Goal: Information Seeking & Learning: Compare options

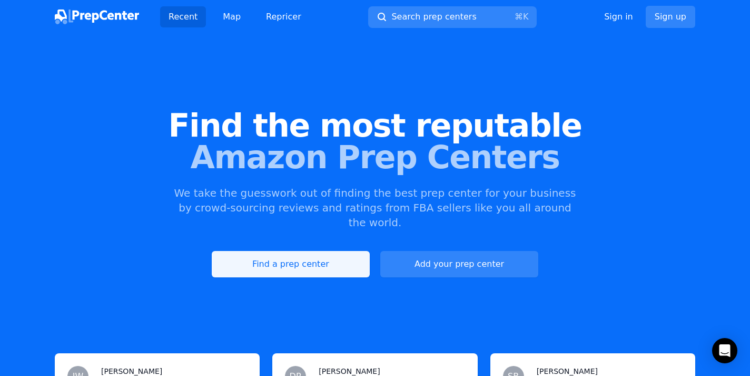
click at [313, 251] on link "Find a prep center" at bounding box center [291, 264] width 158 height 26
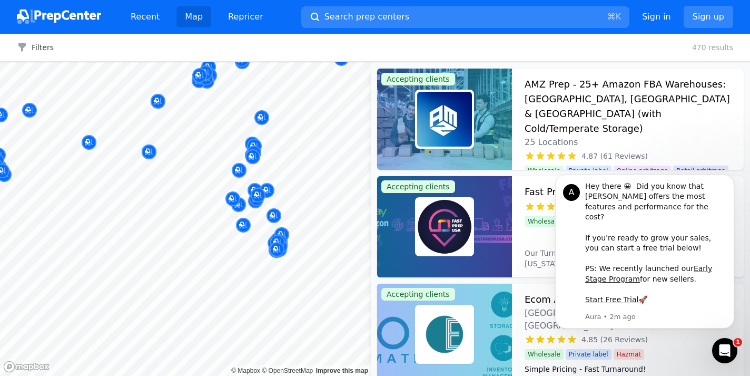
click at [292, 260] on body "Recent Map Repricer Search prep centers ⌘ K Open main menu Sign in Sign up Filt…" at bounding box center [375, 188] width 750 height 376
click at [729, 179] on icon "Dismiss notification" at bounding box center [731, 177] width 4 height 4
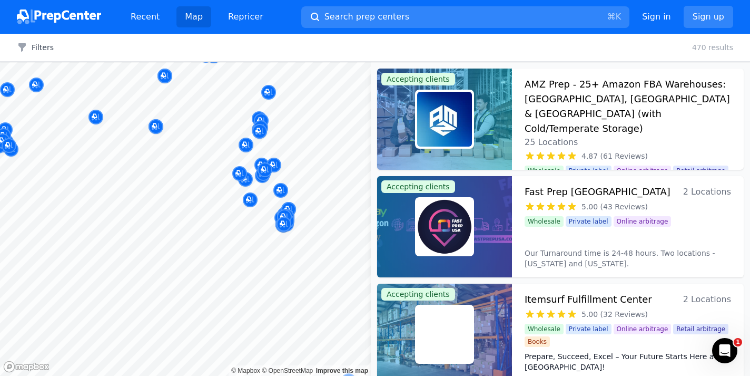
drag, startPoint x: 288, startPoint y: 240, endPoint x: 295, endPoint y: 214, distance: 26.7
click at [295, 214] on button "Map marker" at bounding box center [288, 210] width 15 height 16
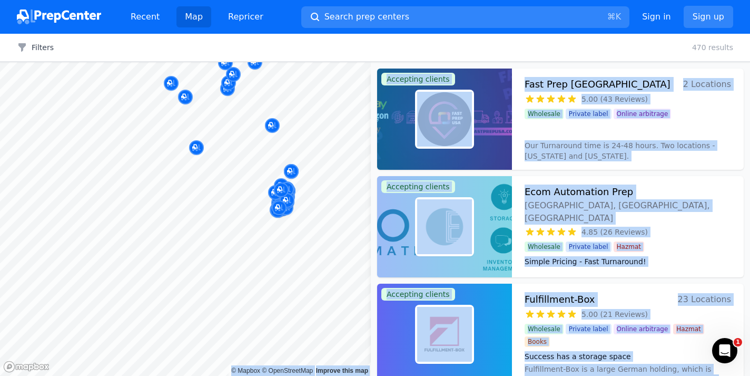
click at [301, 253] on body "Recent Map Repricer Search prep centers ⌘ K Open main menu Sign in Sign up Filt…" at bounding box center [375, 188] width 750 height 376
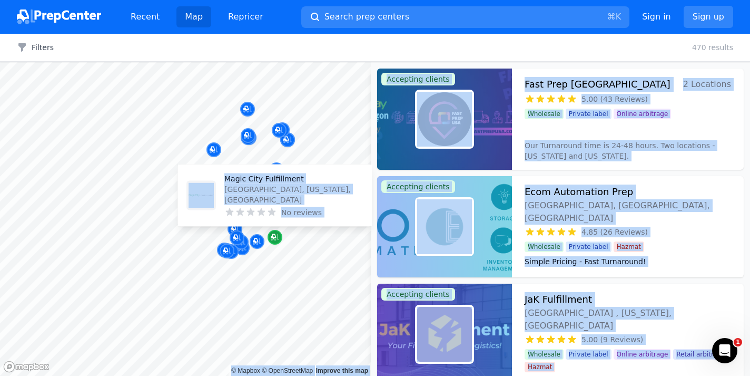
click at [279, 233] on div "Map marker" at bounding box center [275, 237] width 15 height 15
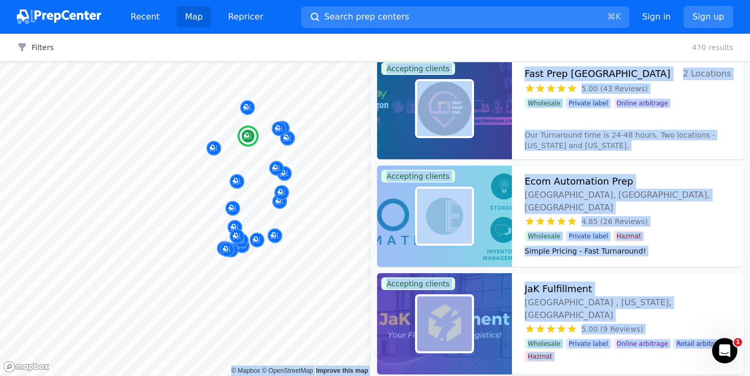
scroll to position [9, 0]
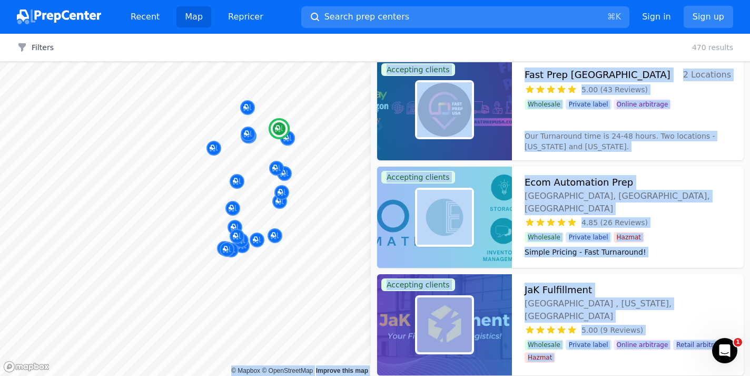
click at [687, 106] on div "Wholesale Private label Online arbitrage" at bounding box center [628, 102] width 206 height 15
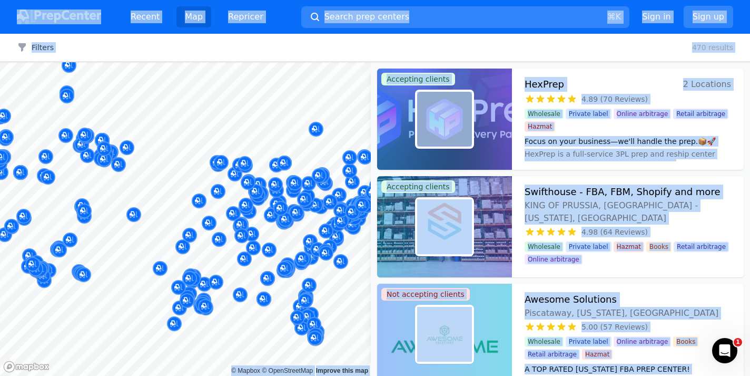
click at [558, 52] on div "Filters Clear all 470 results" at bounding box center [375, 48] width 750 height 28
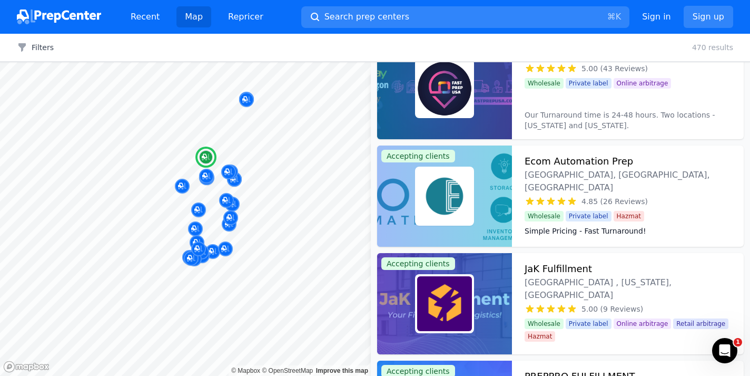
scroll to position [26, 0]
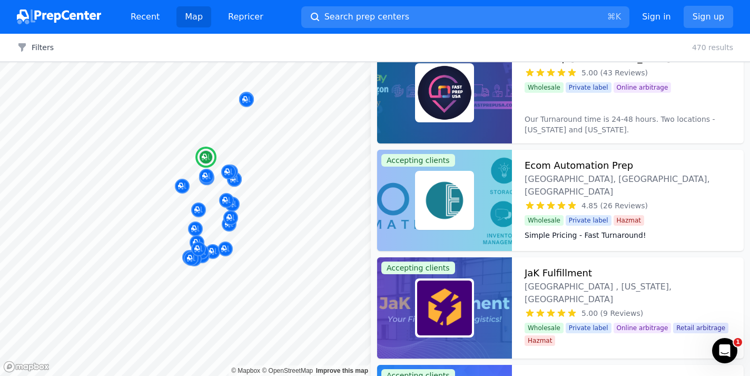
click at [466, 203] on img at bounding box center [444, 200] width 55 height 55
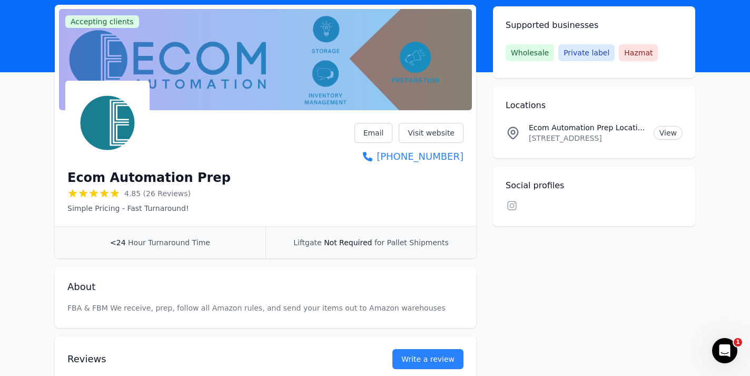
scroll to position [66, 0]
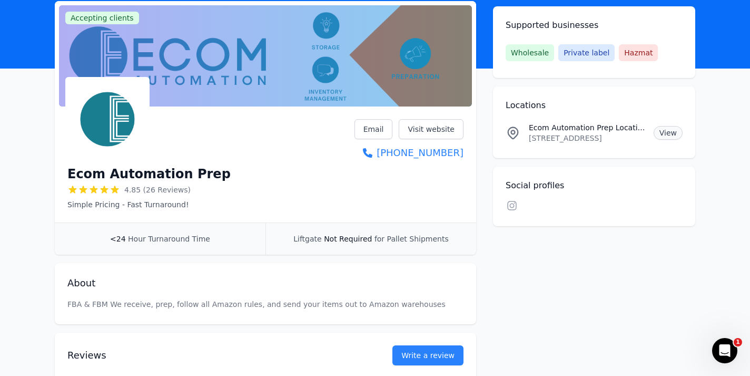
click at [672, 133] on link "View" at bounding box center [668, 133] width 29 height 14
drag, startPoint x: 62, startPoint y: 175, endPoint x: 218, endPoint y: 170, distance: 156.0
click at [218, 170] on div "Ecom Automation Prep 4.85 (26 Reviews) Simple Pricing - Fast Turnaround! Email …" at bounding box center [265, 167] width 421 height 112
copy h1 "Ecom Automation Prep"
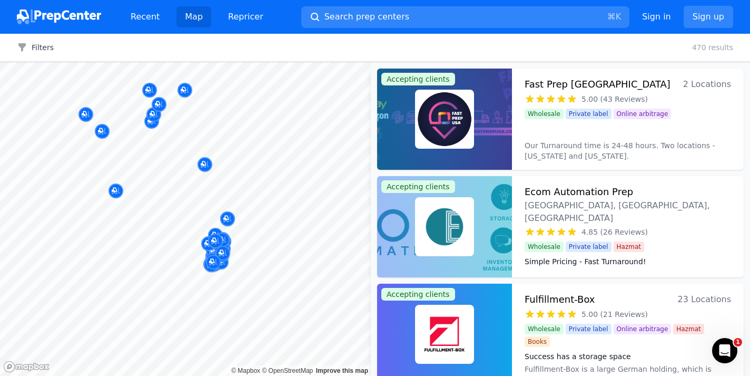
click at [271, 192] on body "Recent Map Repricer Search prep centers ⌘ K Open main menu Sign in Sign up Filt…" at bounding box center [375, 188] width 750 height 376
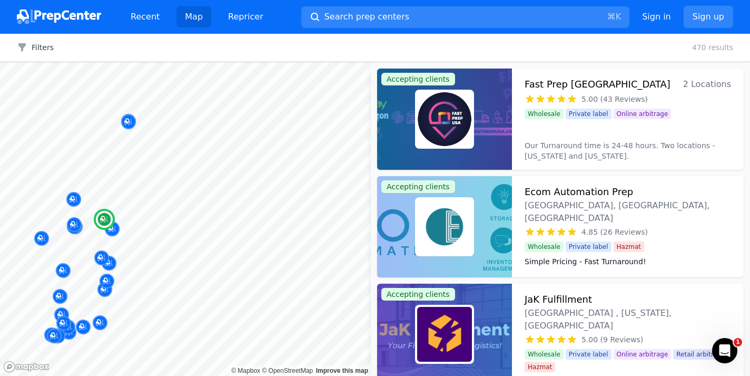
click at [558, 85] on h3 "Fast Prep [GEOGRAPHIC_DATA]" at bounding box center [598, 84] width 146 height 15
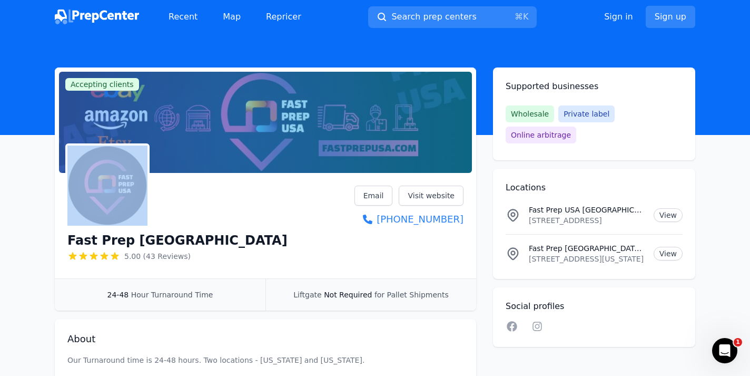
drag, startPoint x: 259, startPoint y: 225, endPoint x: 268, endPoint y: 164, distance: 61.2
click at [268, 164] on div "Accepting clients Claim business Fast Prep [GEOGRAPHIC_DATA] 5.00 (43 Reviews) …" at bounding box center [265, 188] width 421 height 243
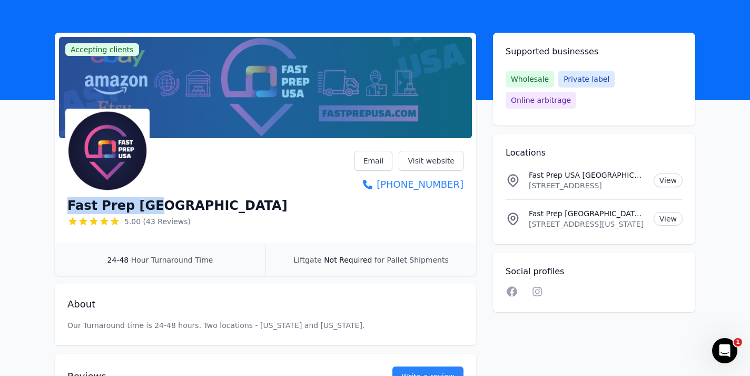
drag, startPoint x: 68, startPoint y: 203, endPoint x: 230, endPoint y: 209, distance: 161.8
click at [230, 209] on div "Fast Prep [GEOGRAPHIC_DATA] 5.00 (43 Reviews) Email Visit website [PHONE_NUMBER]" at bounding box center [265, 191] width 396 height 80
copy h1 "Fast Prep [GEOGRAPHIC_DATA]"
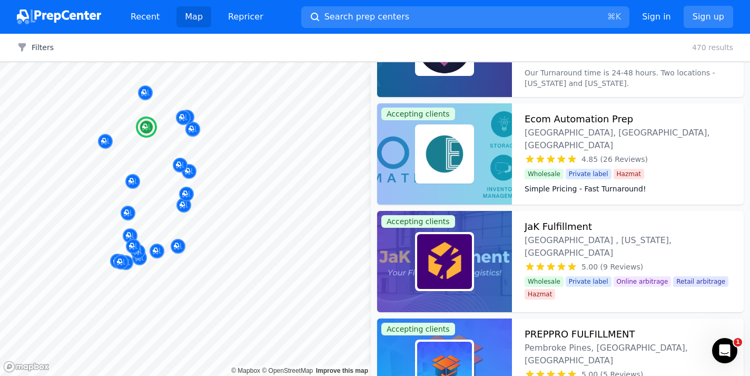
scroll to position [73, 0]
click at [474, 277] on div at bounding box center [444, 260] width 135 height 101
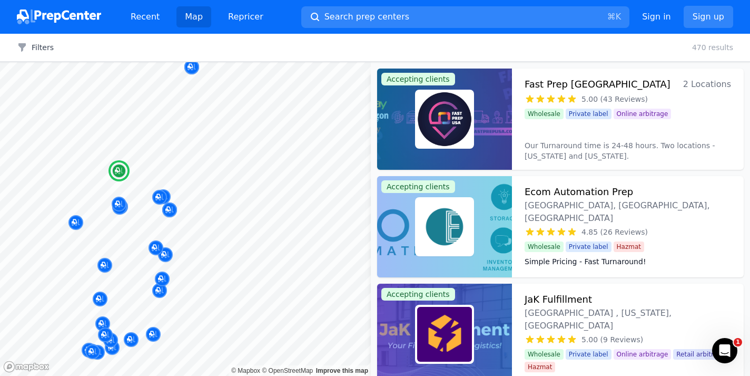
click at [678, 237] on div "Wholesale Private label Hazmat" at bounding box center [628, 244] width 206 height 15
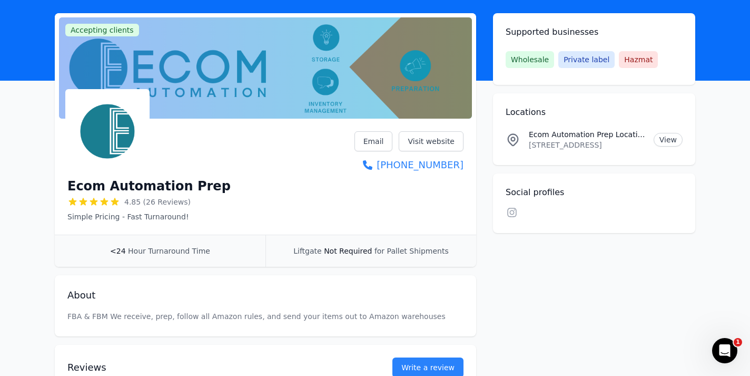
scroll to position [56, 0]
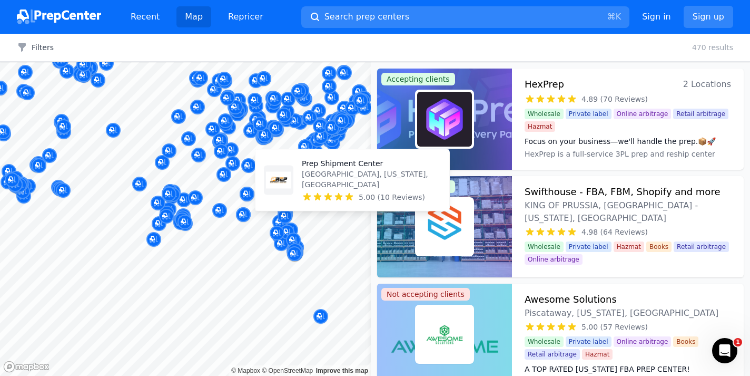
click at [321, 198] on body "Recent Map Repricer Search prep centers ⌘ K Open main menu Sign in Sign up Filt…" at bounding box center [375, 188] width 750 height 376
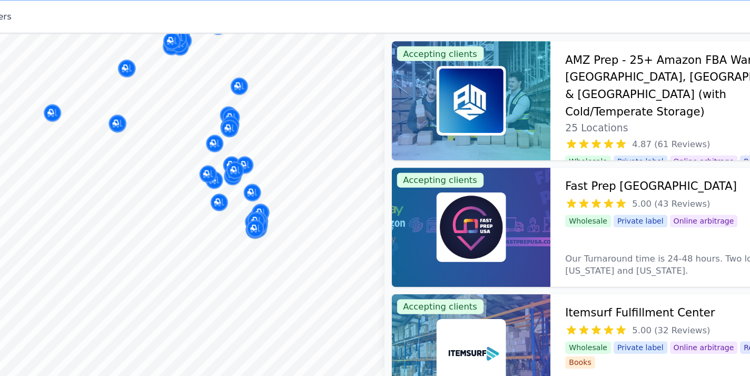
click at [291, 194] on body "Recent Map Repricer Search prep centers ⌘ K Open main menu Sign in Sign up Filt…" at bounding box center [375, 188] width 750 height 376
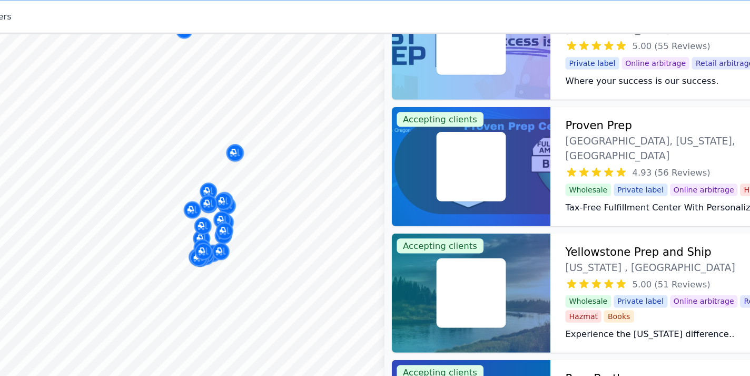
scroll to position [3383, 0]
